Goal: Task Accomplishment & Management: Manage account settings

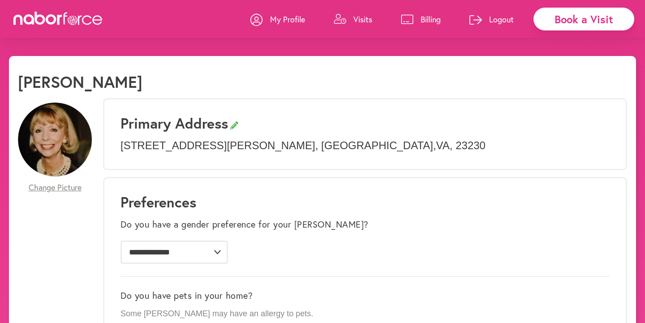
click at [437, 14] on p "Billing" at bounding box center [430, 19] width 20 height 11
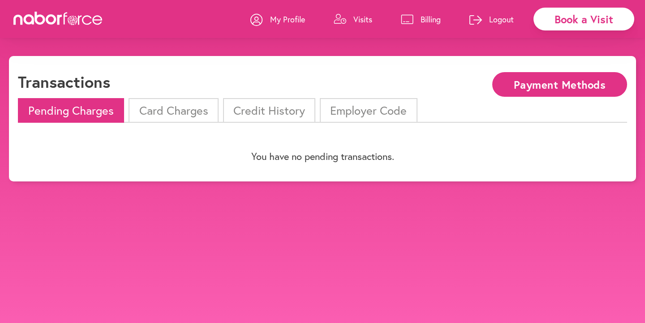
click at [176, 115] on li "Card Charges" at bounding box center [174, 110] width 90 height 25
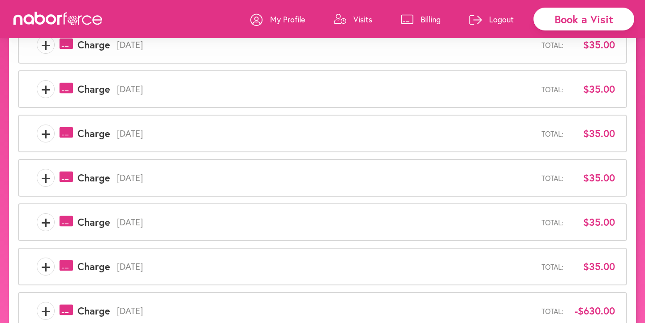
scroll to position [317, 0]
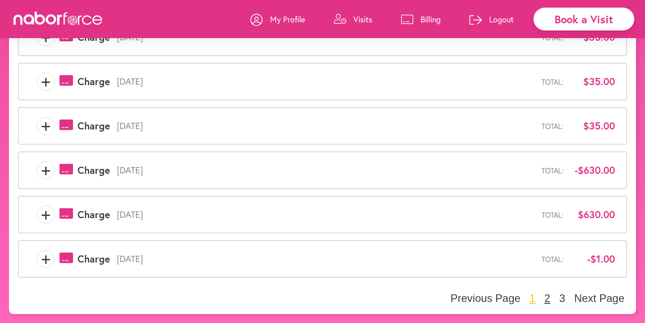
click at [546, 297] on button "2" at bounding box center [546, 298] width 11 height 13
click at [531, 300] on button "1" at bounding box center [532, 298] width 11 height 13
click at [547, 296] on button "2" at bounding box center [546, 298] width 11 height 13
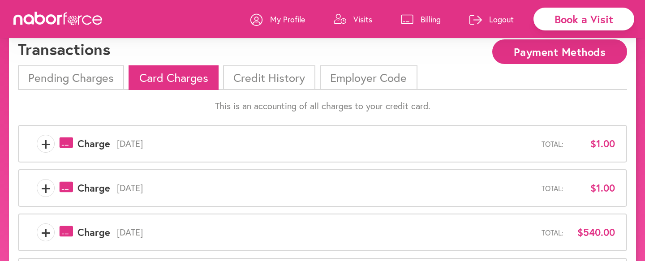
scroll to position [34, 0]
